Goal: Information Seeking & Learning: Understand process/instructions

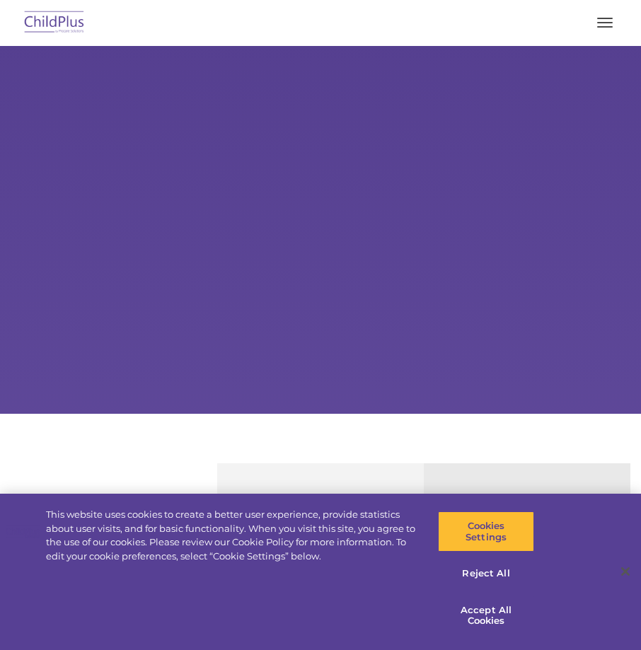
select select "MEDIUM"
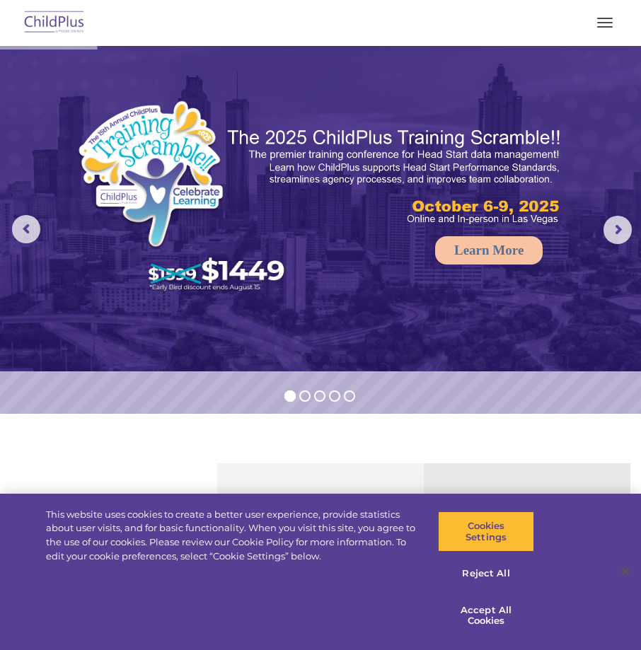
click at [602, 7] on div at bounding box center [320, 23] width 585 height 34
click at [486, 604] on button "Accept All Cookies" at bounding box center [486, 616] width 96 height 40
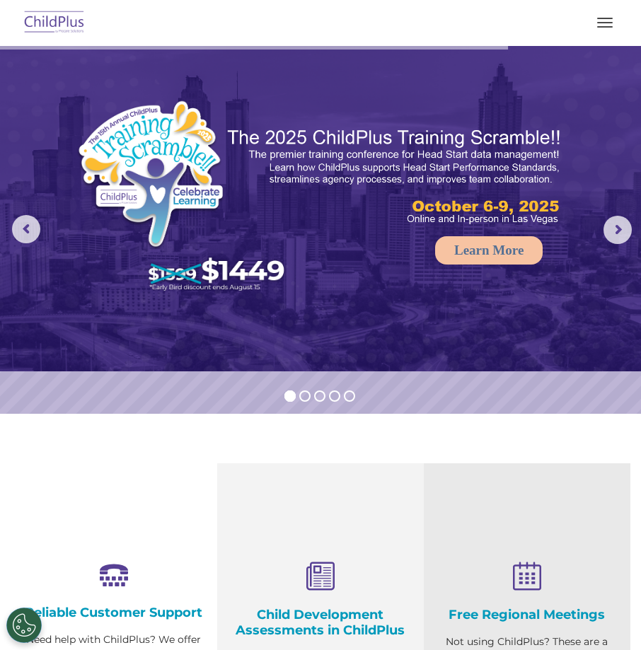
click at [606, 23] on button "button" at bounding box center [605, 22] width 30 height 23
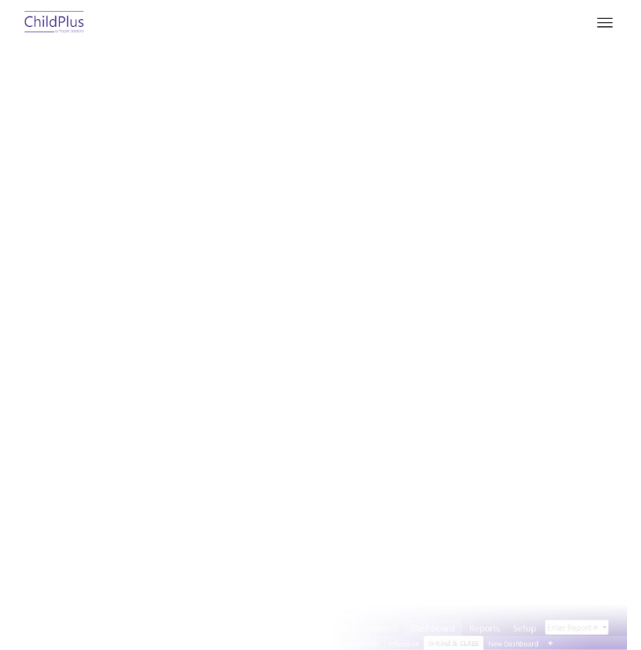
type input ""
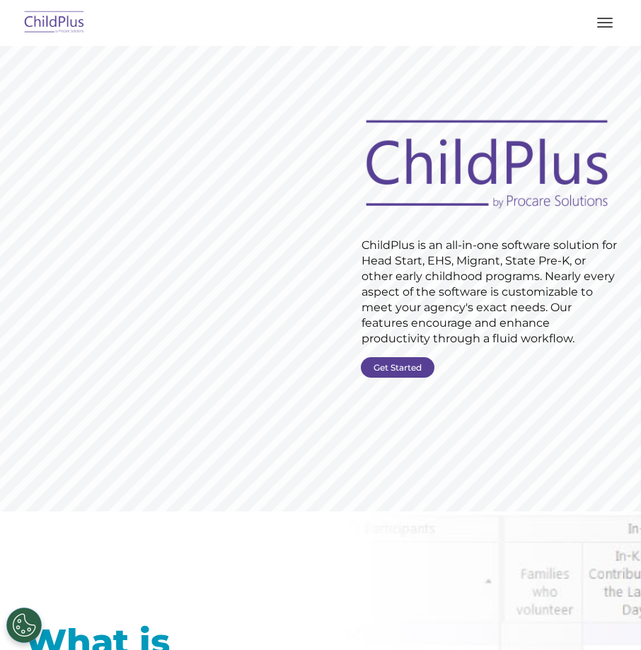
click at [609, 24] on button "button" at bounding box center [605, 22] width 30 height 23
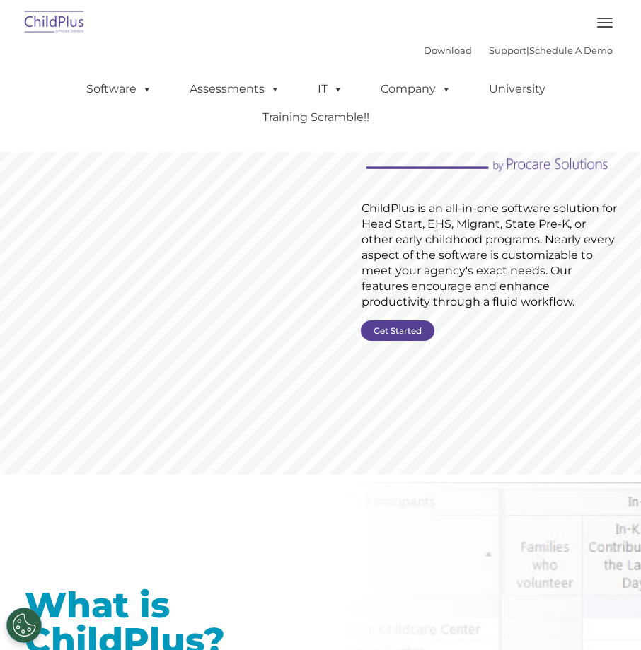
scroll to position [34, 0]
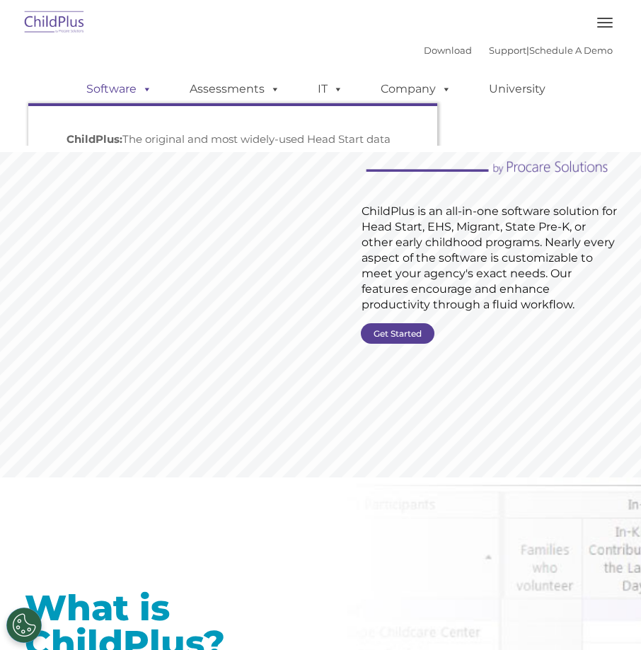
click at [115, 86] on link "Software" at bounding box center [119, 89] width 94 height 28
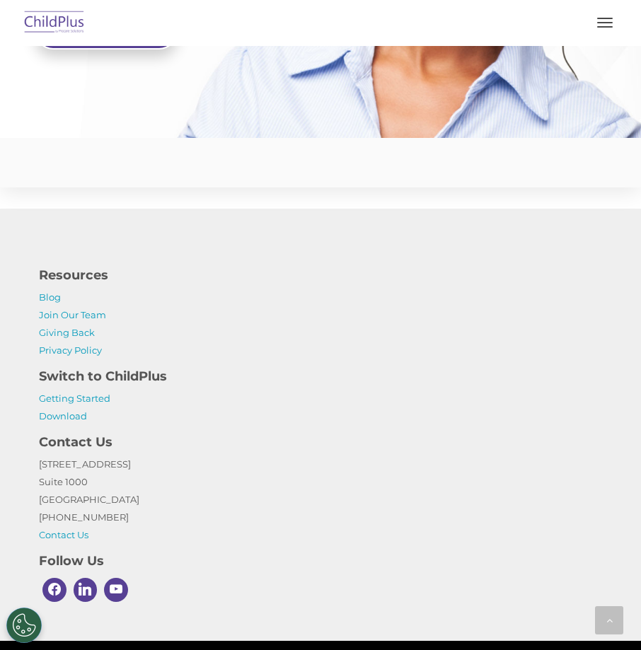
scroll to position [3830, 0]
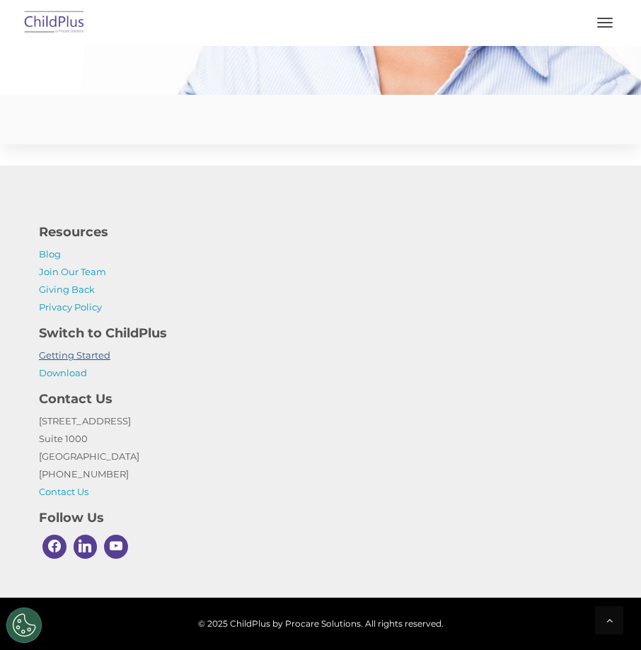
click at [97, 350] on link "Getting Started" at bounding box center [74, 355] width 71 height 11
